Goal: Information Seeking & Learning: Learn about a topic

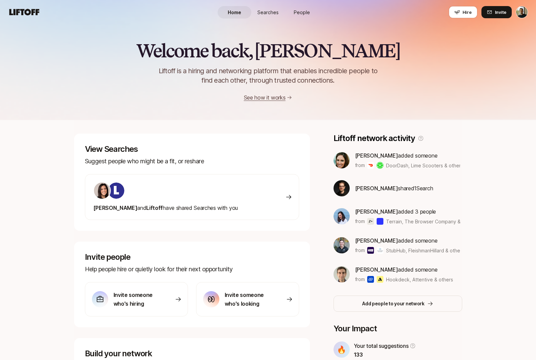
click at [369, 222] on img at bounding box center [370, 221] width 7 height 7
click at [395, 222] on span "Terrain, The Browser Company & others" at bounding box center [431, 221] width 90 height 6
click at [398, 221] on span "Terrain, The Browser Company & others" at bounding box center [431, 221] width 90 height 6
click at [403, 211] on p "[PERSON_NAME] added 3 people" at bounding box center [408, 211] width 106 height 9
click at [371, 207] on p "[PERSON_NAME] added 3 people" at bounding box center [408, 211] width 106 height 9
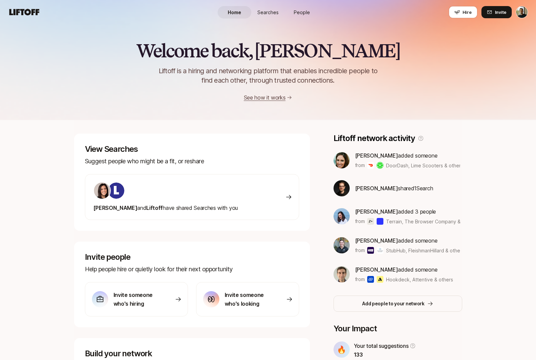
click at [268, 10] on span "Searches" at bounding box center [268, 12] width 21 height 7
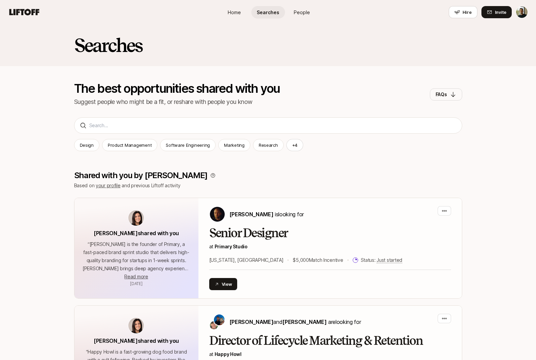
scroll to position [8, 0]
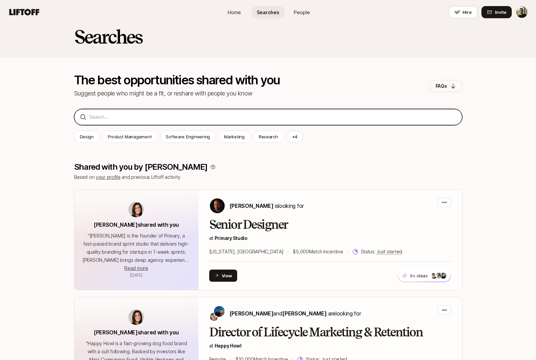
click at [168, 117] on input at bounding box center [272, 117] width 367 height 8
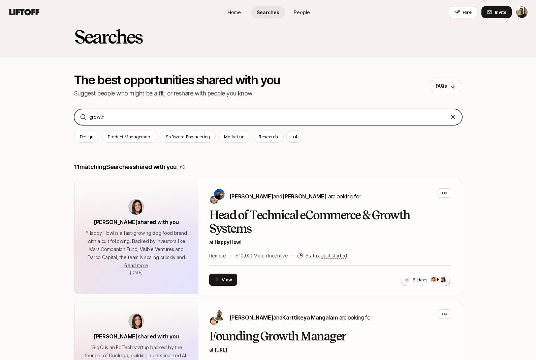
type input "growth"
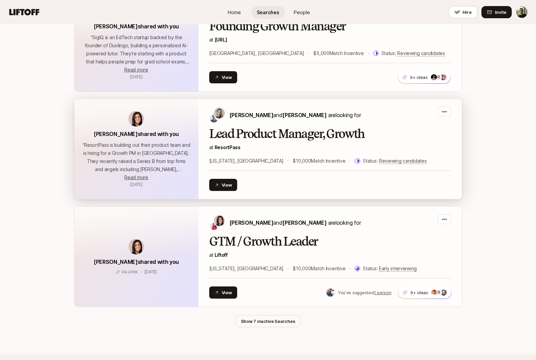
scroll to position [447, 0]
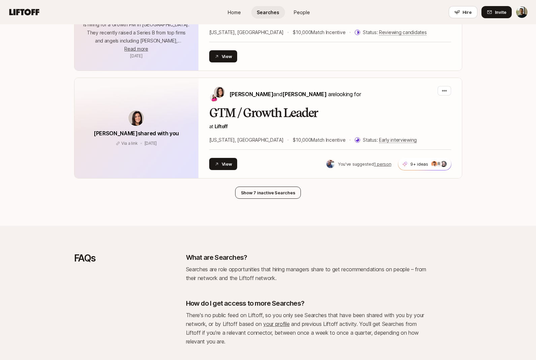
click at [287, 193] on button "Show 7 inactive Searches" at bounding box center [268, 192] width 66 height 12
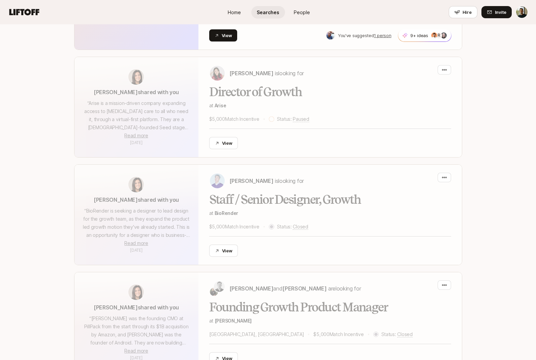
scroll to position [612, 0]
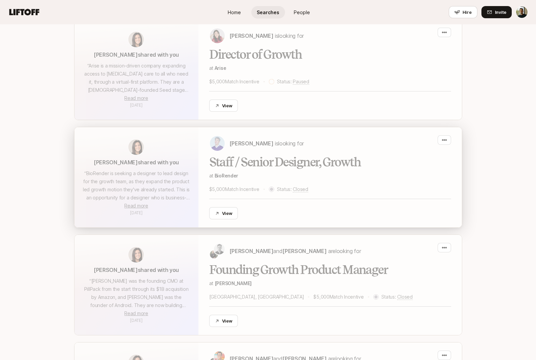
click at [293, 167] on div "Staff / Senior Designer, Growth at BioRender $5,000 Match Incentive Status: Clo…" at bounding box center [330, 187] width 242 height 64
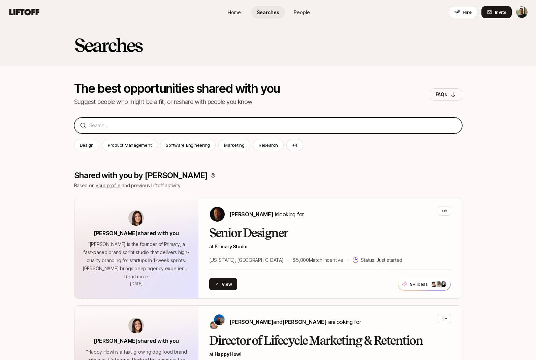
click at [215, 128] on input at bounding box center [272, 125] width 367 height 8
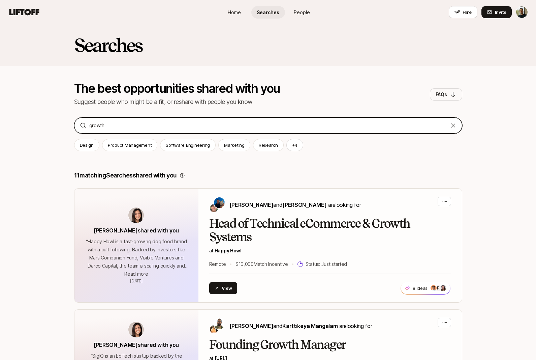
type input "growth"
click at [109, 125] on input "growth" at bounding box center [268, 125] width 358 height 8
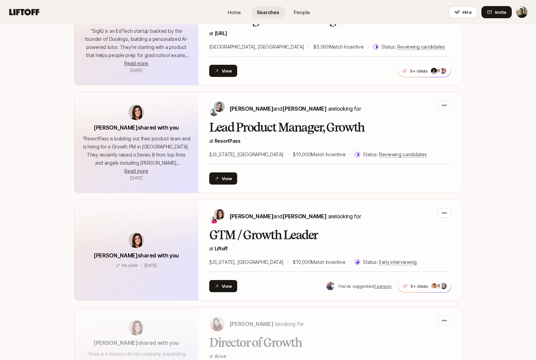
scroll to position [605, 0]
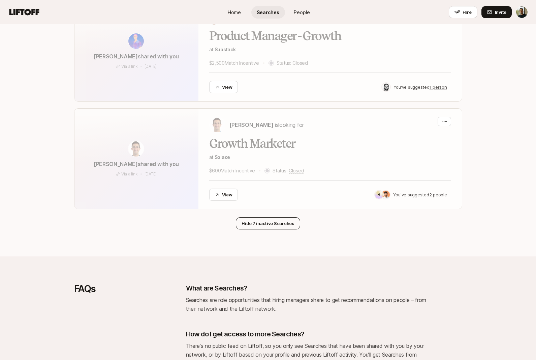
click at [282, 227] on button "Hide 7 inactive Searches" at bounding box center [268, 223] width 64 height 12
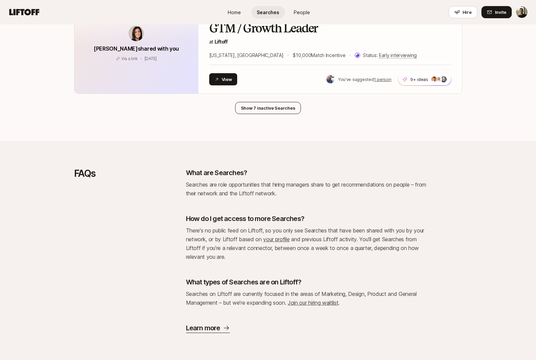
scroll to position [531, 0]
click at [273, 108] on button "Show 7 inactive Searches" at bounding box center [268, 108] width 66 height 12
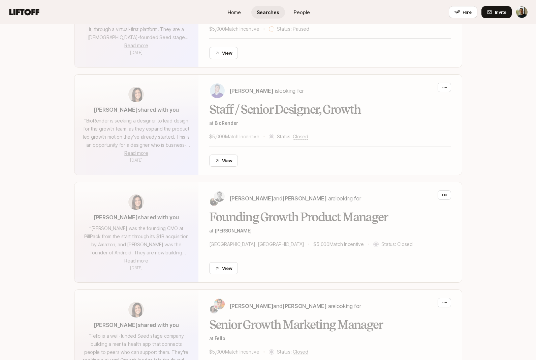
scroll to position [653, 0]
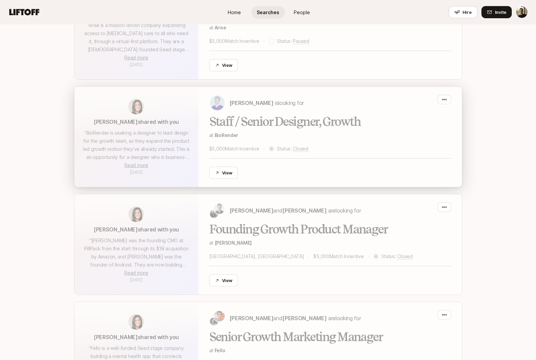
click at [283, 122] on div "Staff / Senior Designer, Growth at BioRender $5,000 Match Incentive Status: Clo…" at bounding box center [330, 147] width 242 height 64
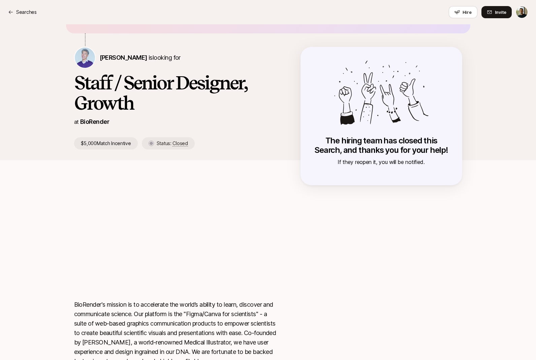
scroll to position [9, 0]
